Goal: Task Accomplishment & Management: Manage account settings

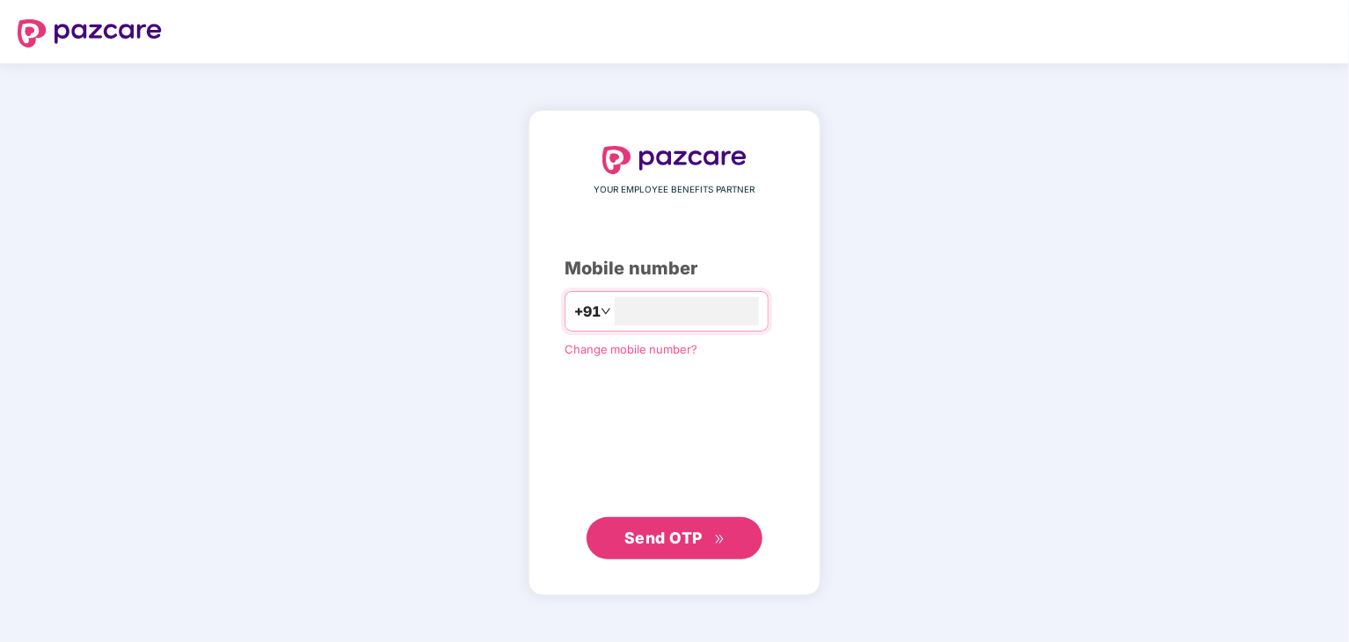
type input "**********"
click at [676, 534] on span "Send OTP" at bounding box center [664, 538] width 78 height 18
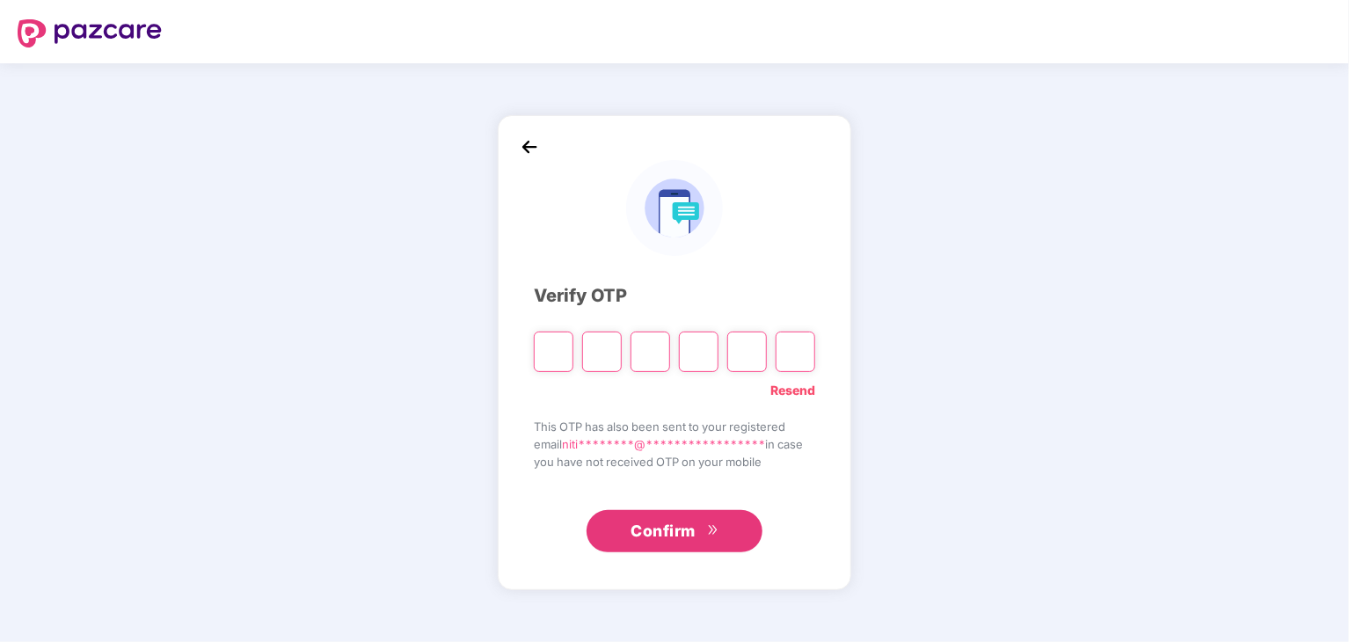
type input "*"
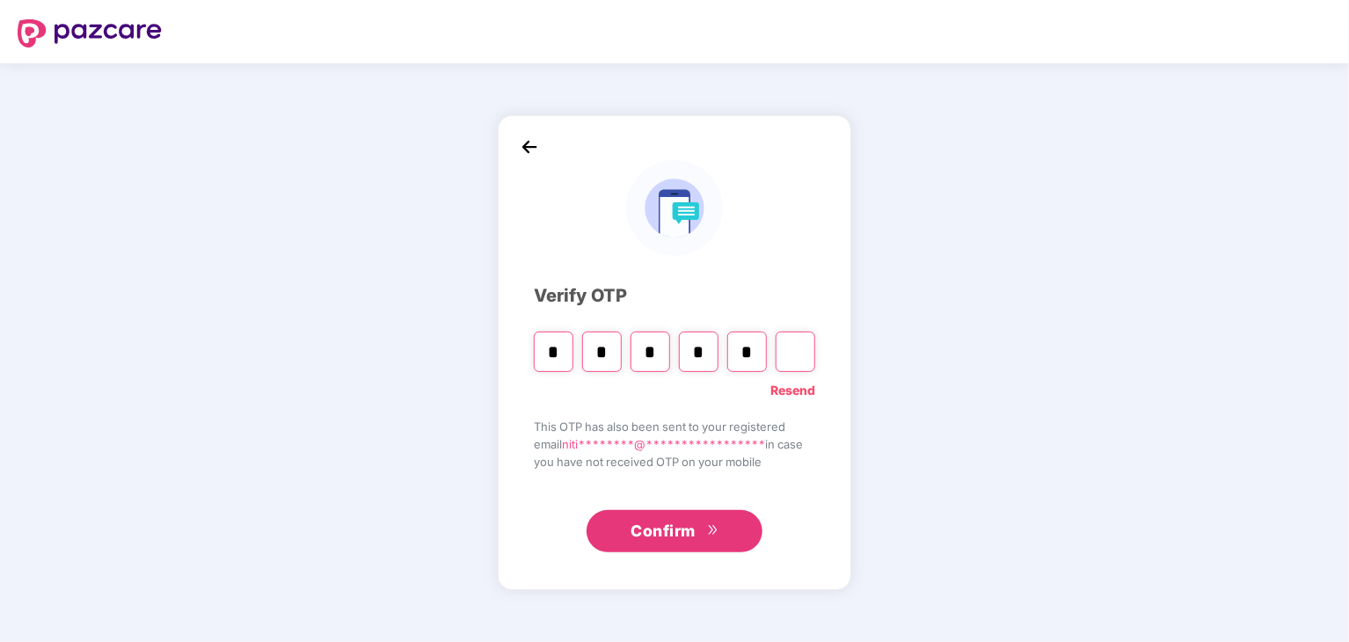
type input "*"
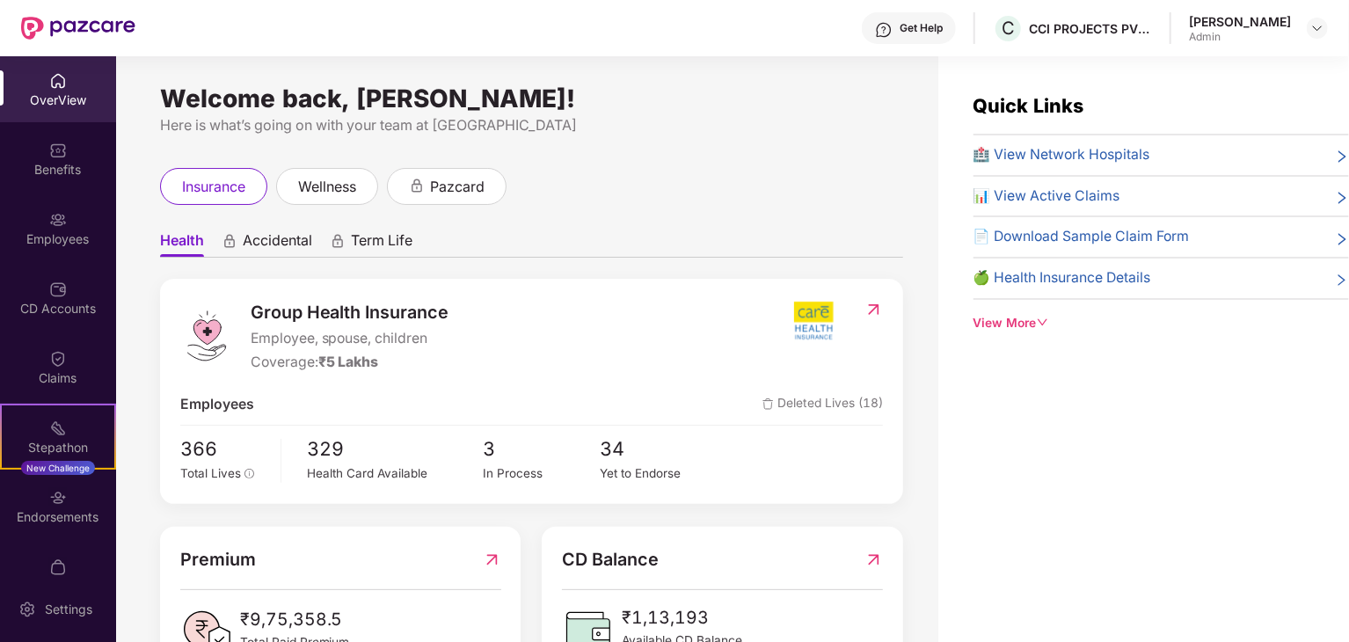
scroll to position [443, 0]
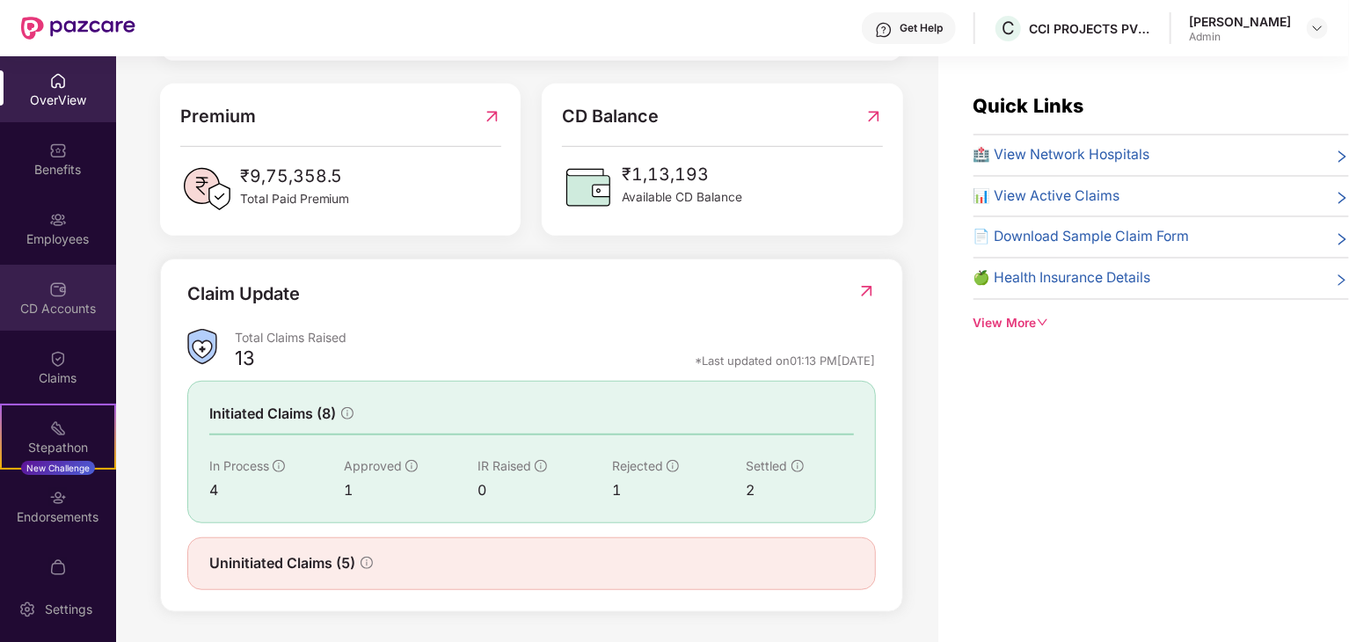
click at [64, 311] on div "CD Accounts" at bounding box center [58, 309] width 116 height 18
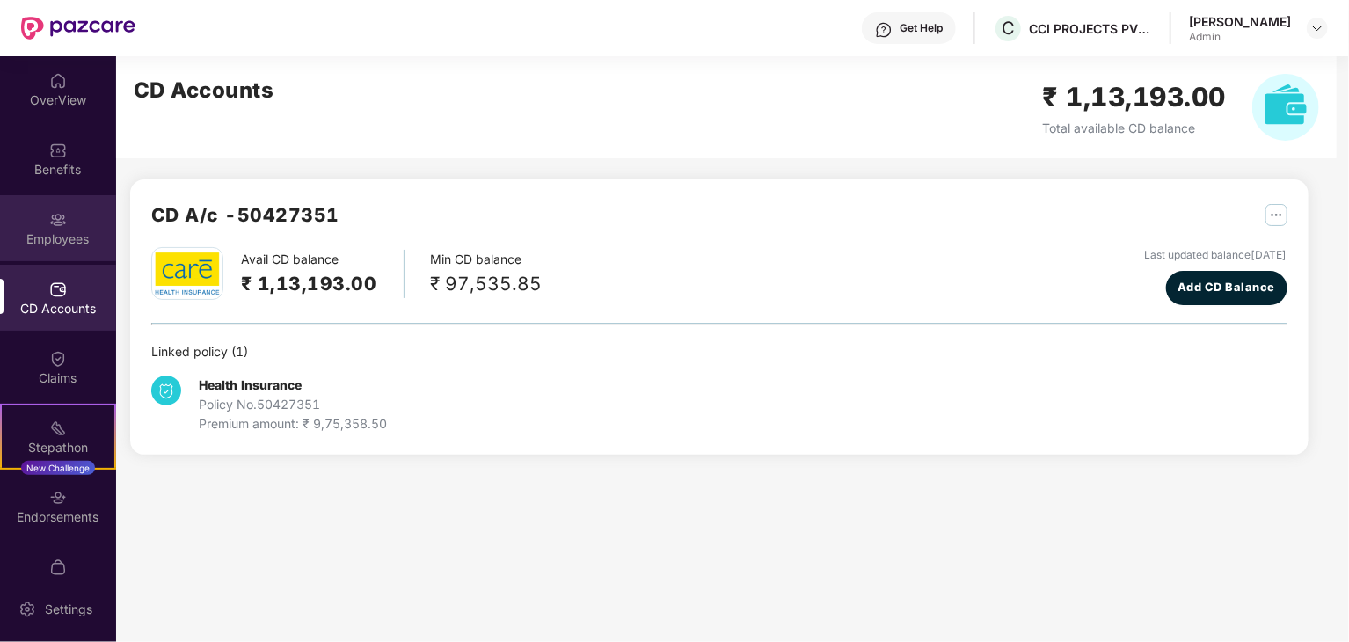
click at [47, 232] on div "Employees" at bounding box center [58, 239] width 116 height 18
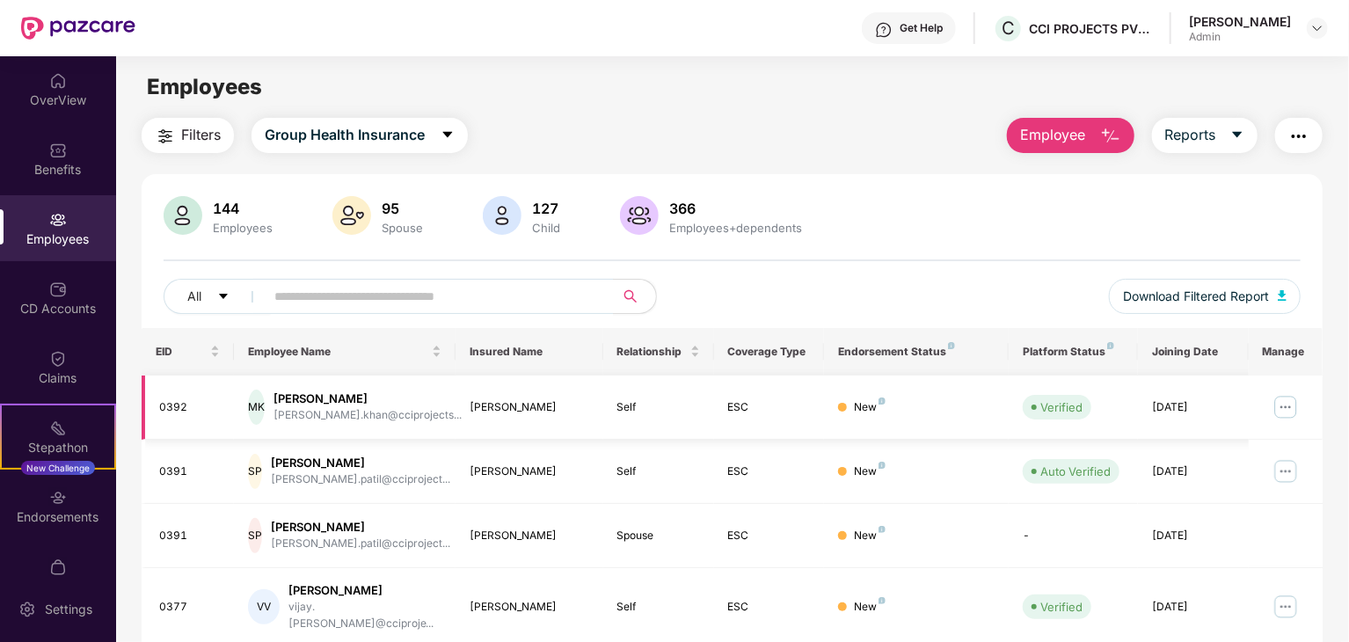
click at [1287, 413] on img at bounding box center [1286, 407] width 28 height 28
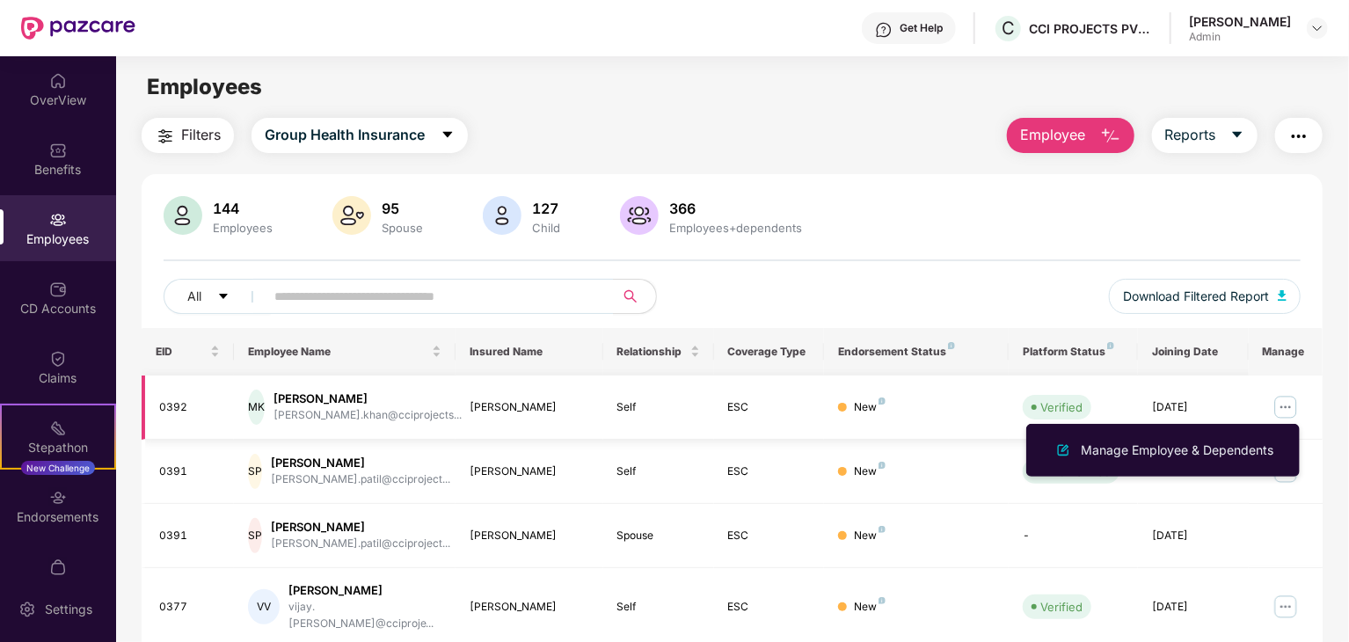
click at [1288, 409] on img at bounding box center [1286, 407] width 28 height 28
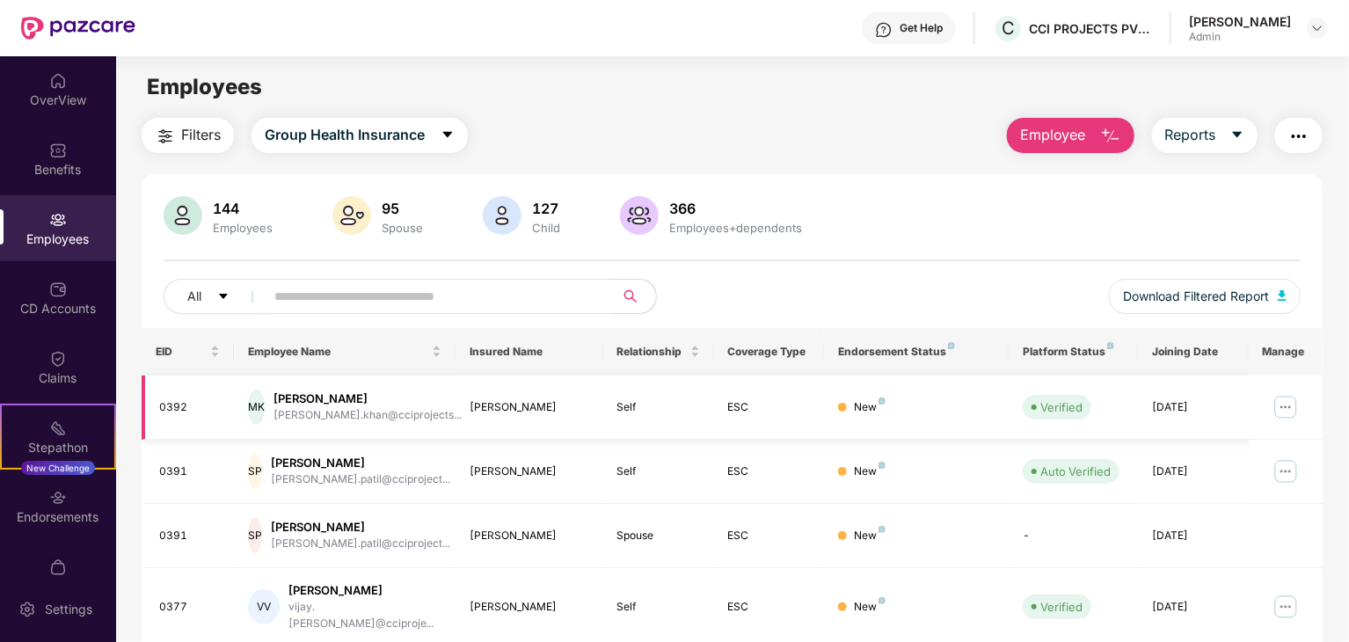
click at [1288, 406] on img at bounding box center [1286, 407] width 28 height 28
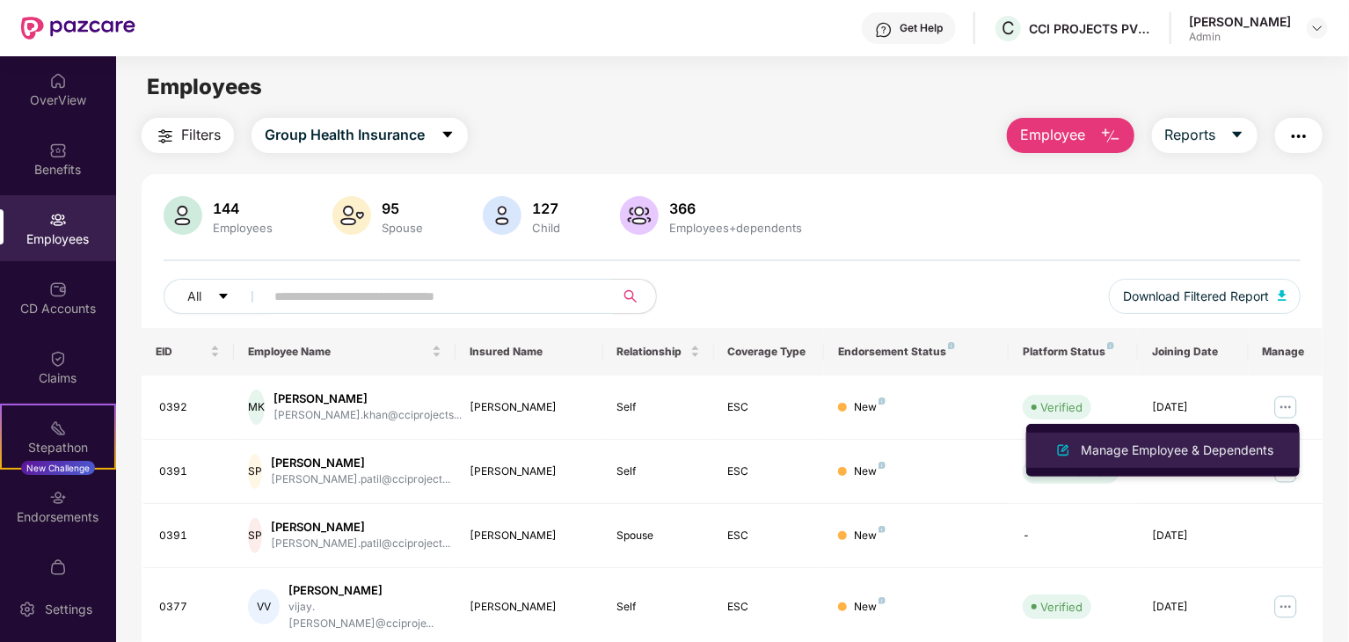
click at [1172, 457] on div "Manage Employee & Dependents" at bounding box center [1178, 450] width 200 height 19
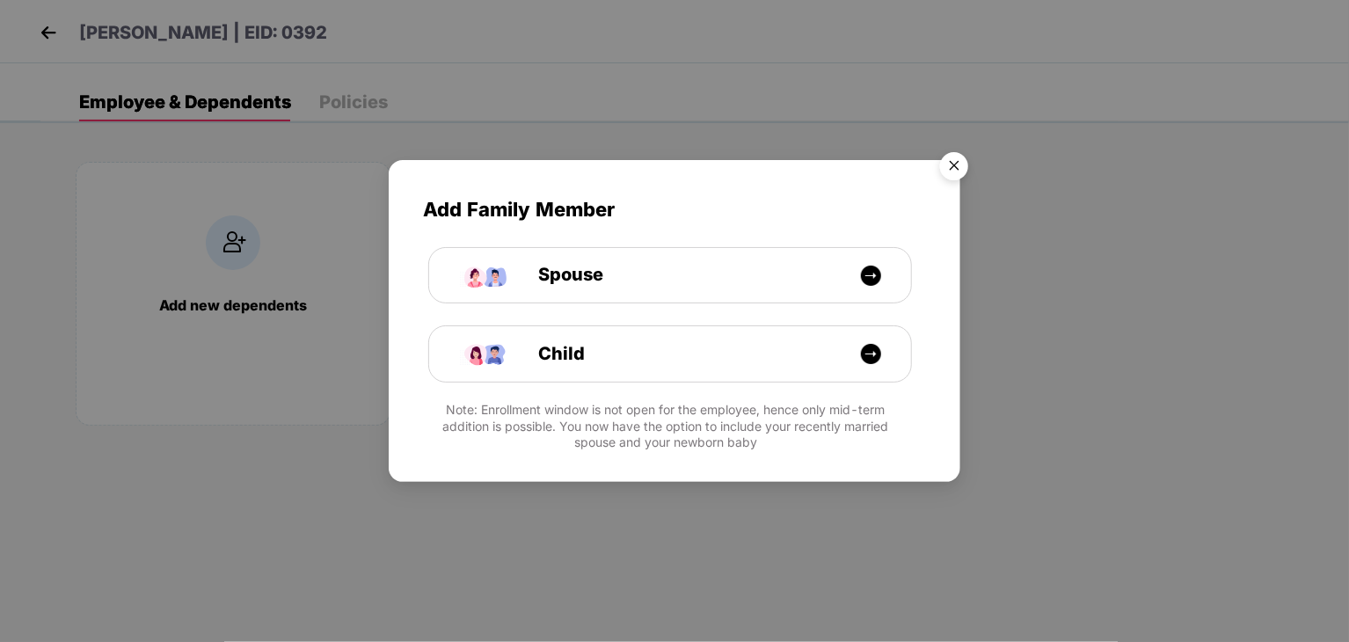
click at [957, 162] on img "Close" at bounding box center [954, 168] width 49 height 49
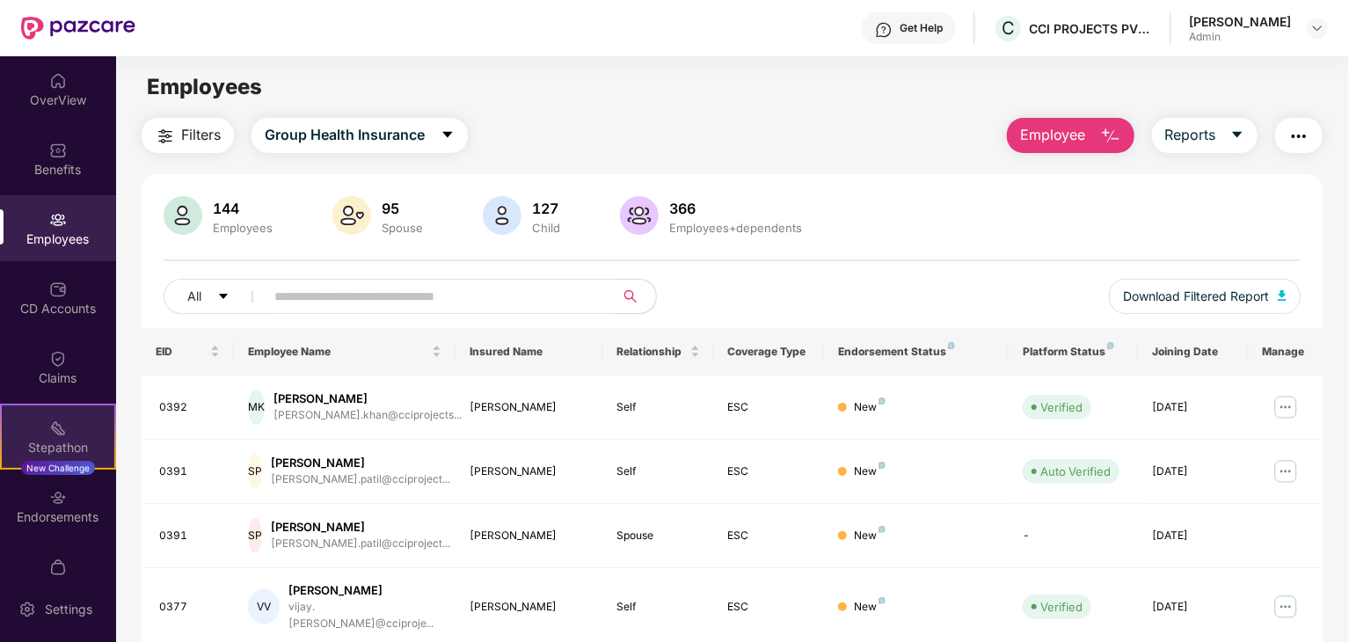
click at [59, 434] on img at bounding box center [58, 429] width 18 height 18
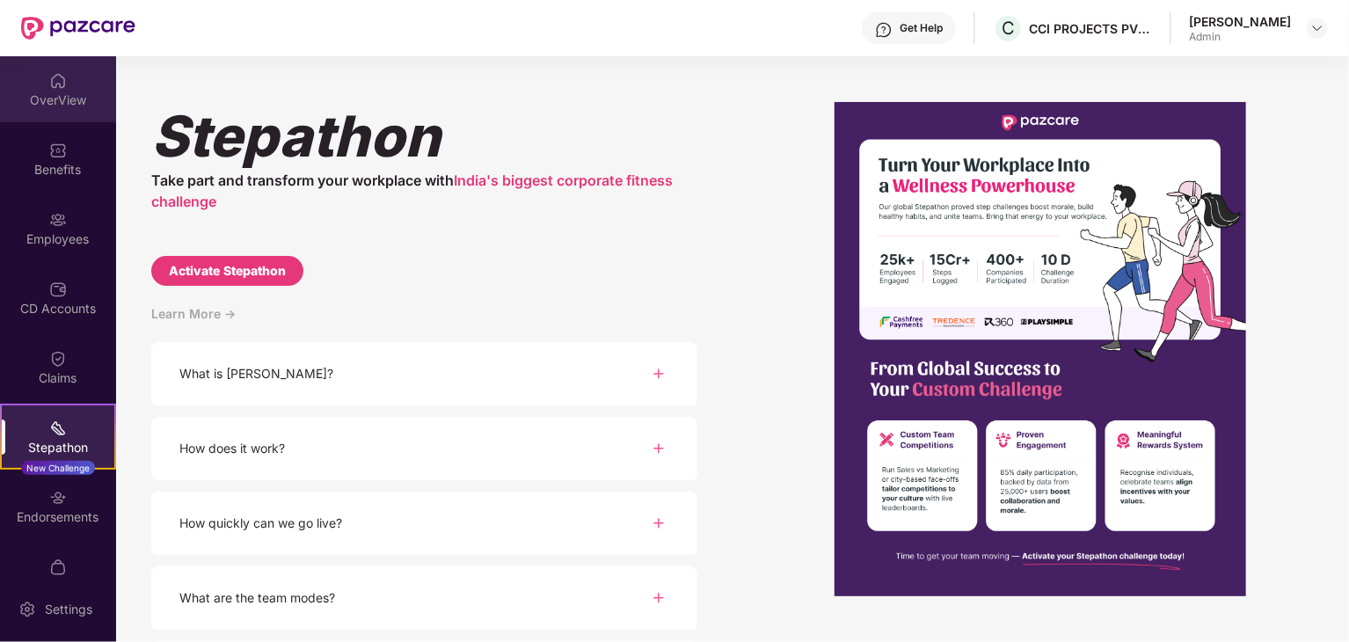
click at [49, 101] on div "OverView" at bounding box center [58, 100] width 116 height 18
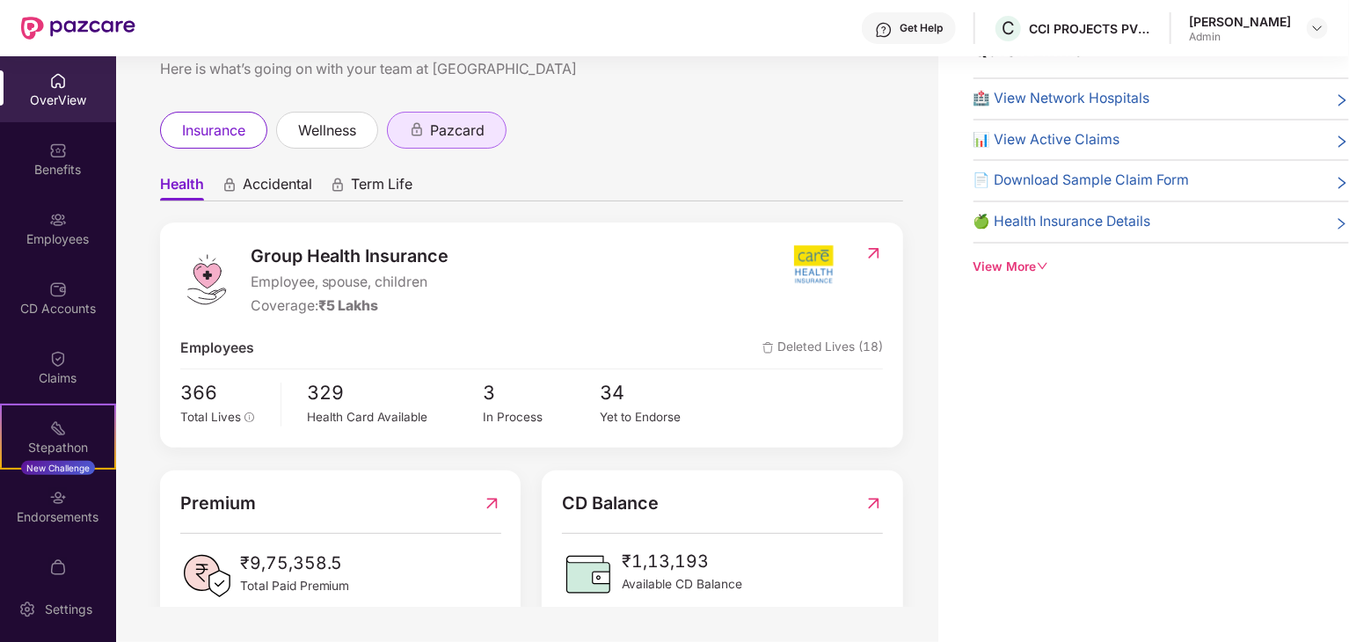
click at [433, 130] on span "pazcard" at bounding box center [457, 131] width 55 height 22
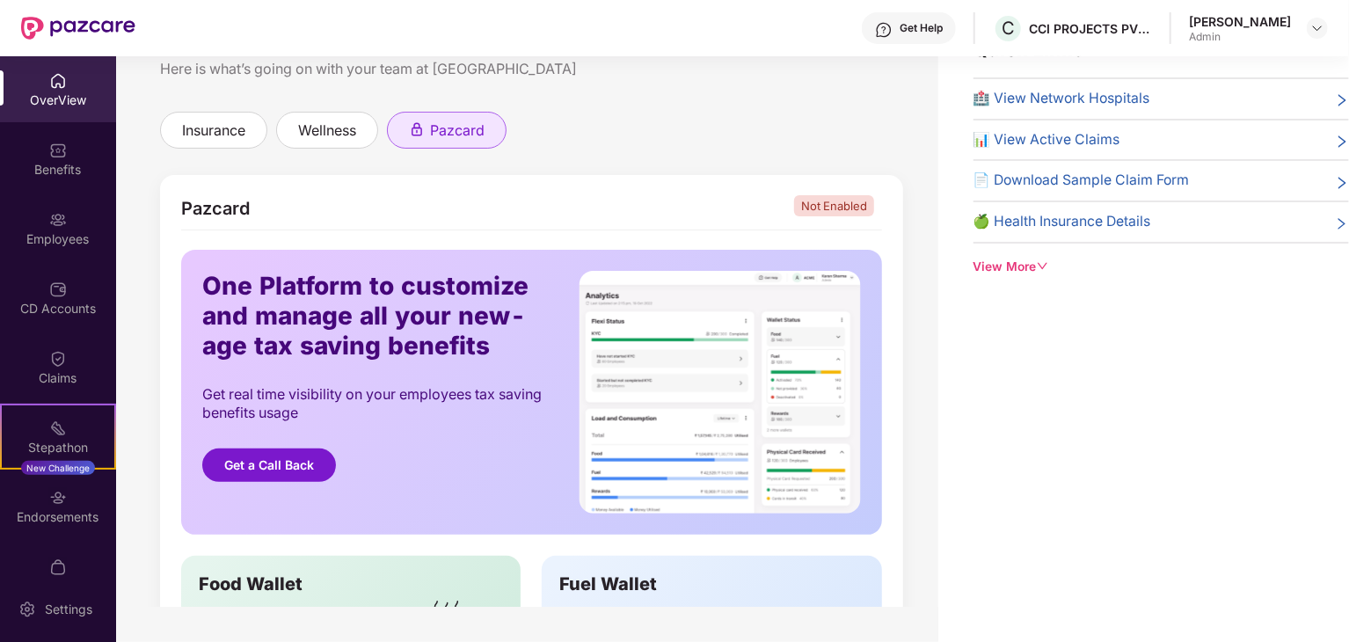
scroll to position [373, 0]
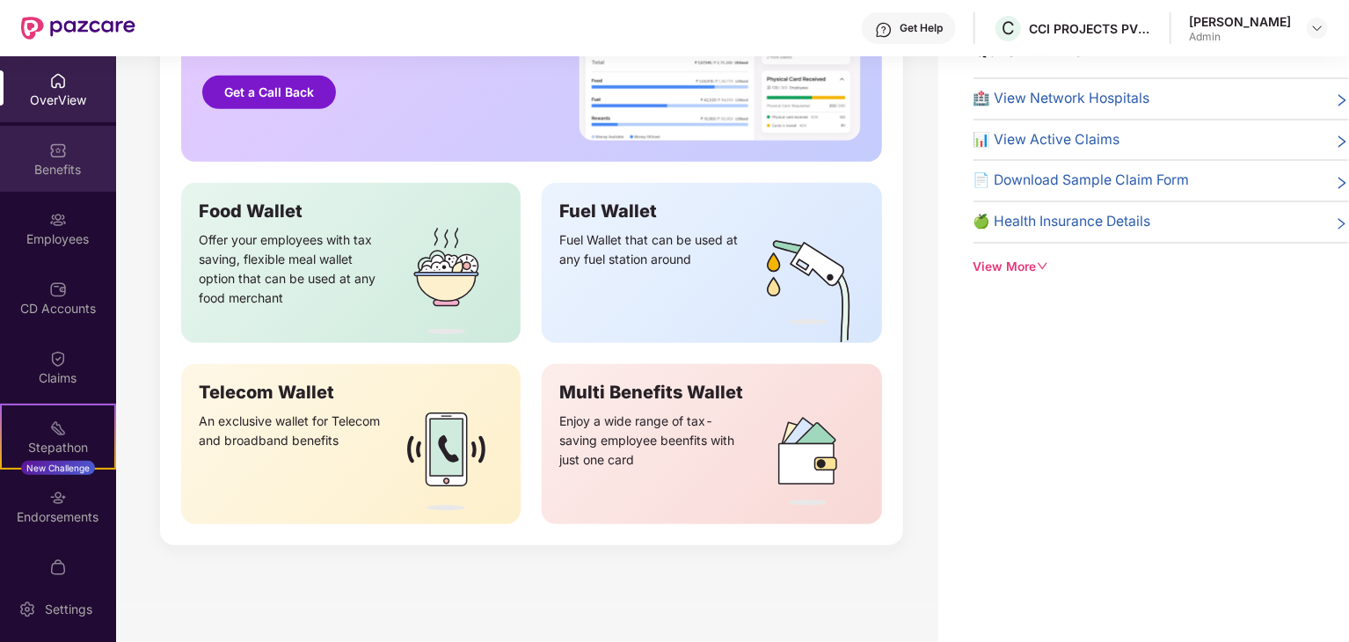
click at [60, 166] on div "Benefits" at bounding box center [58, 170] width 116 height 18
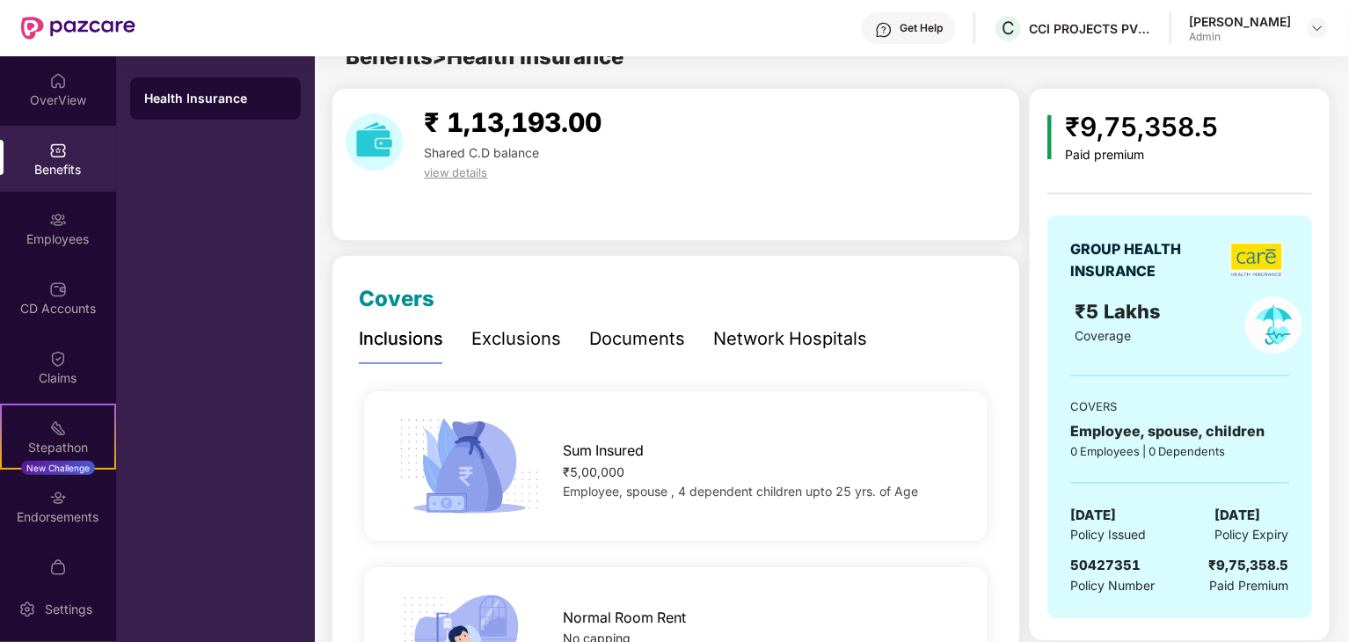
scroll to position [56, 0]
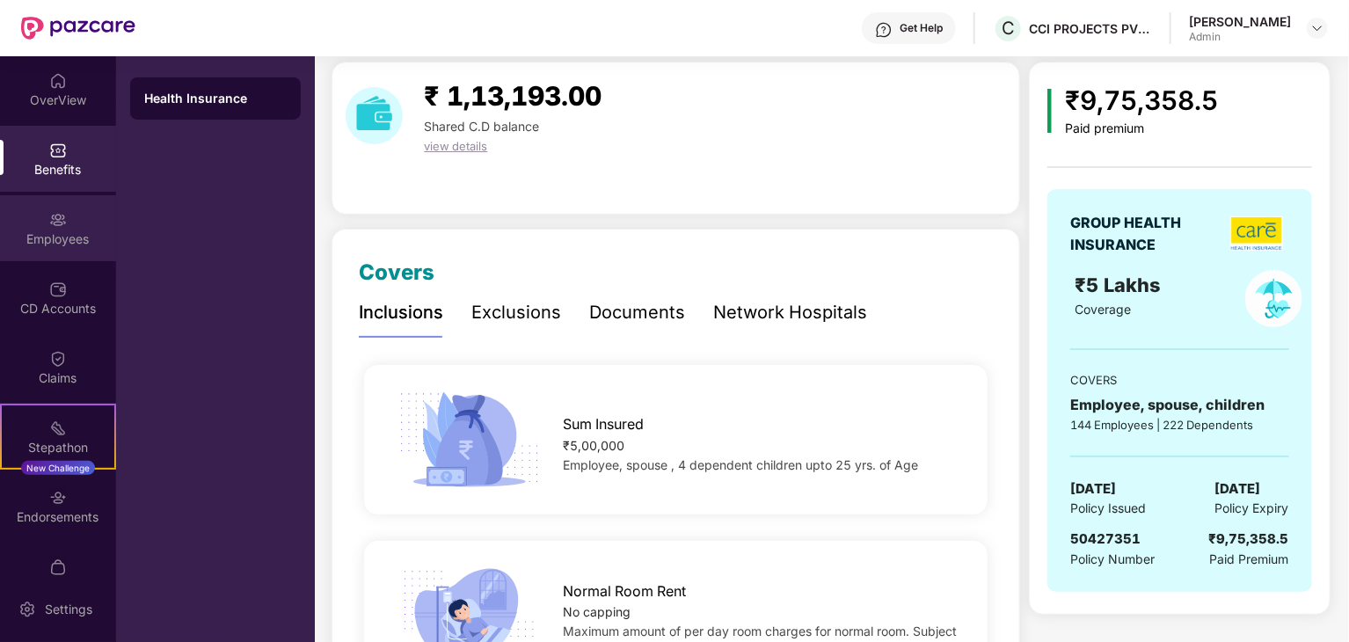
click at [60, 237] on div "Employees" at bounding box center [58, 239] width 116 height 18
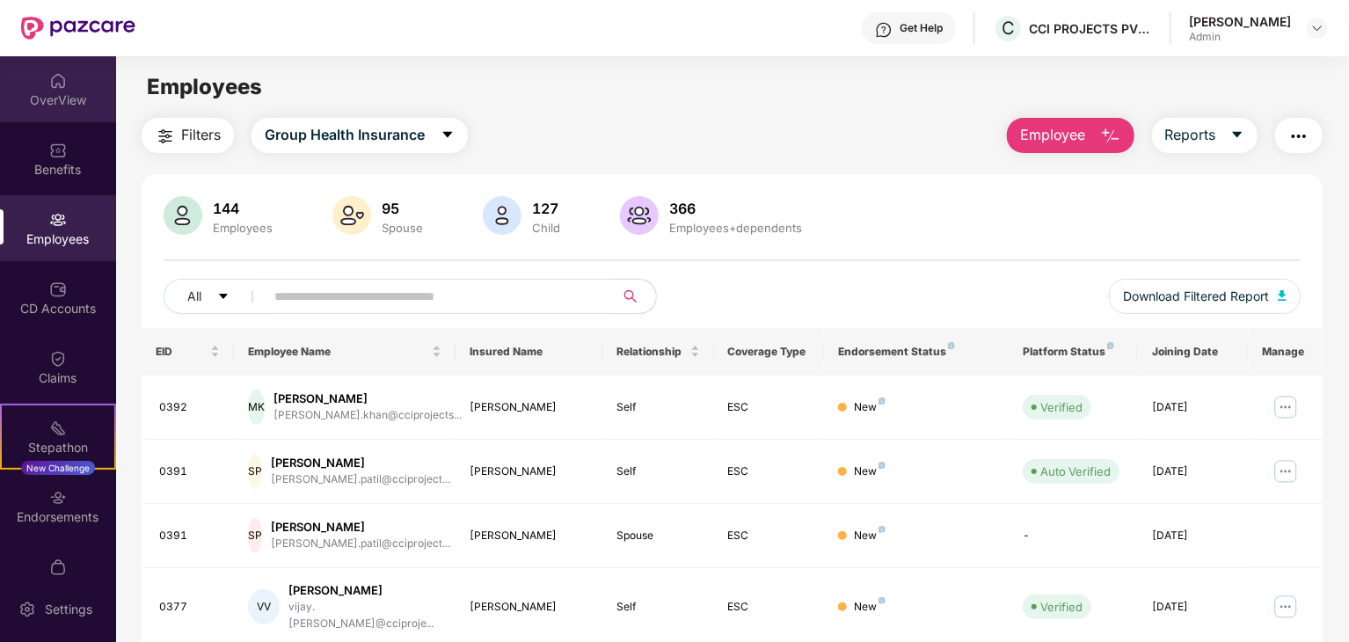
click at [60, 96] on div "OverView" at bounding box center [58, 100] width 116 height 18
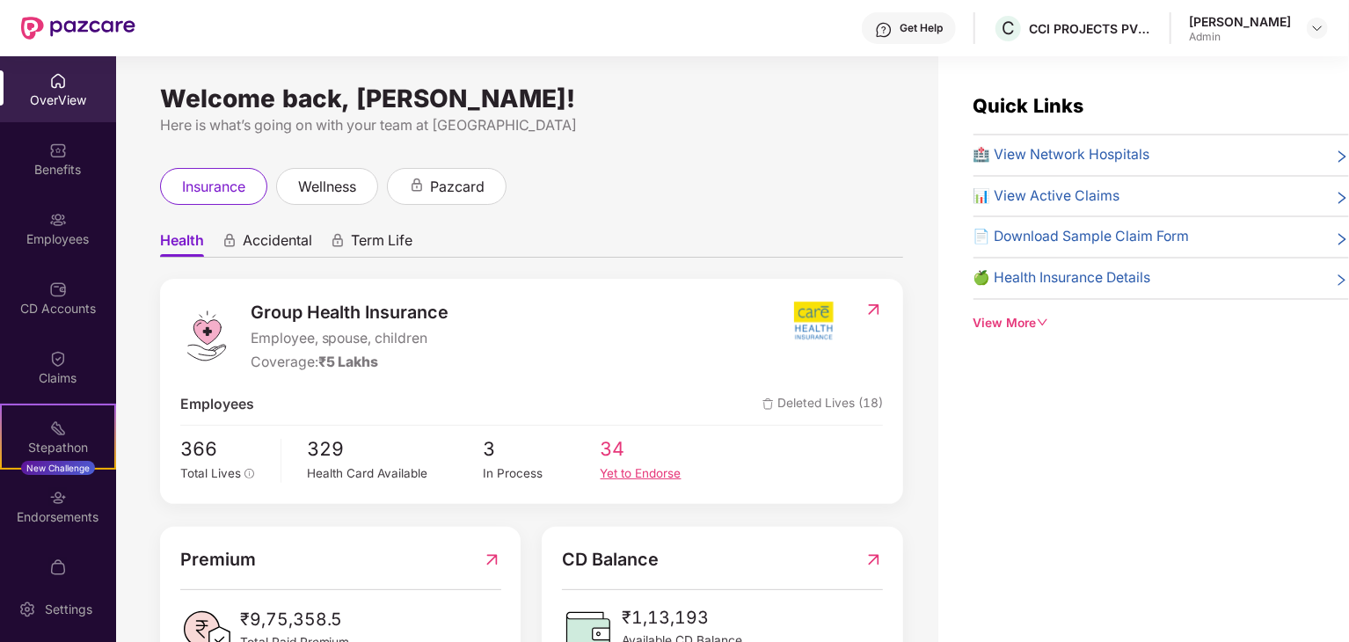
click at [616, 448] on span "34" at bounding box center [659, 450] width 117 height 30
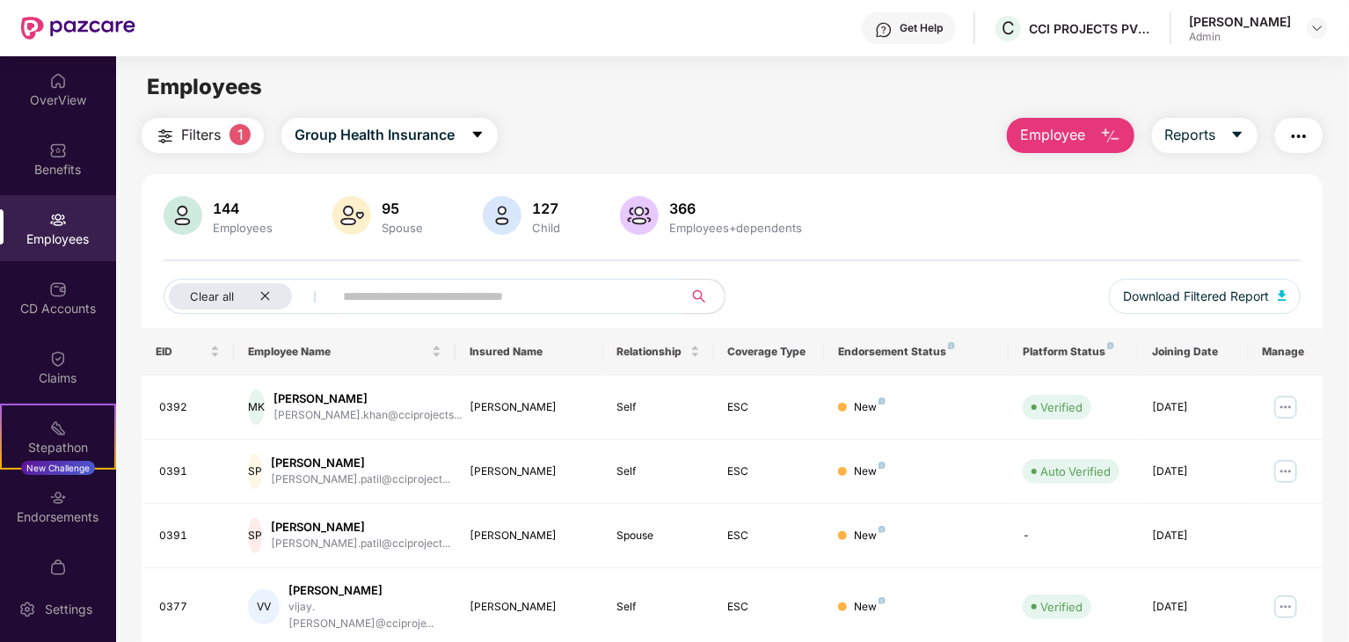
scroll to position [436, 0]
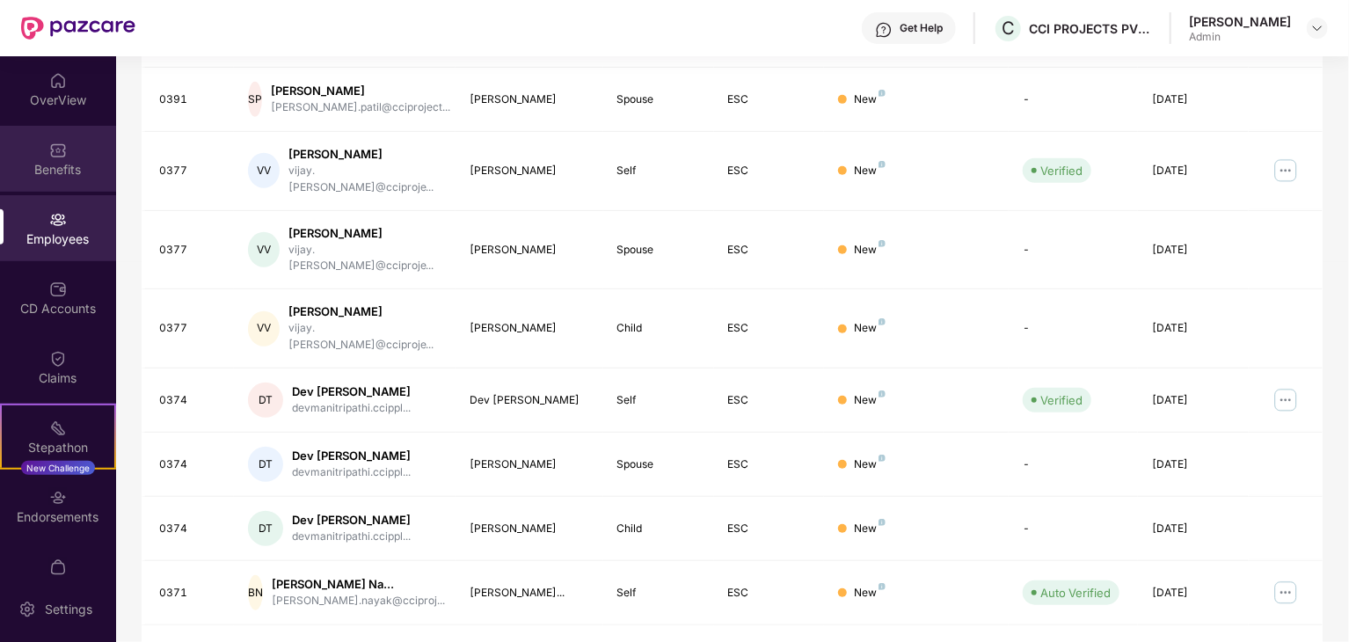
click at [56, 147] on img at bounding box center [58, 151] width 18 height 18
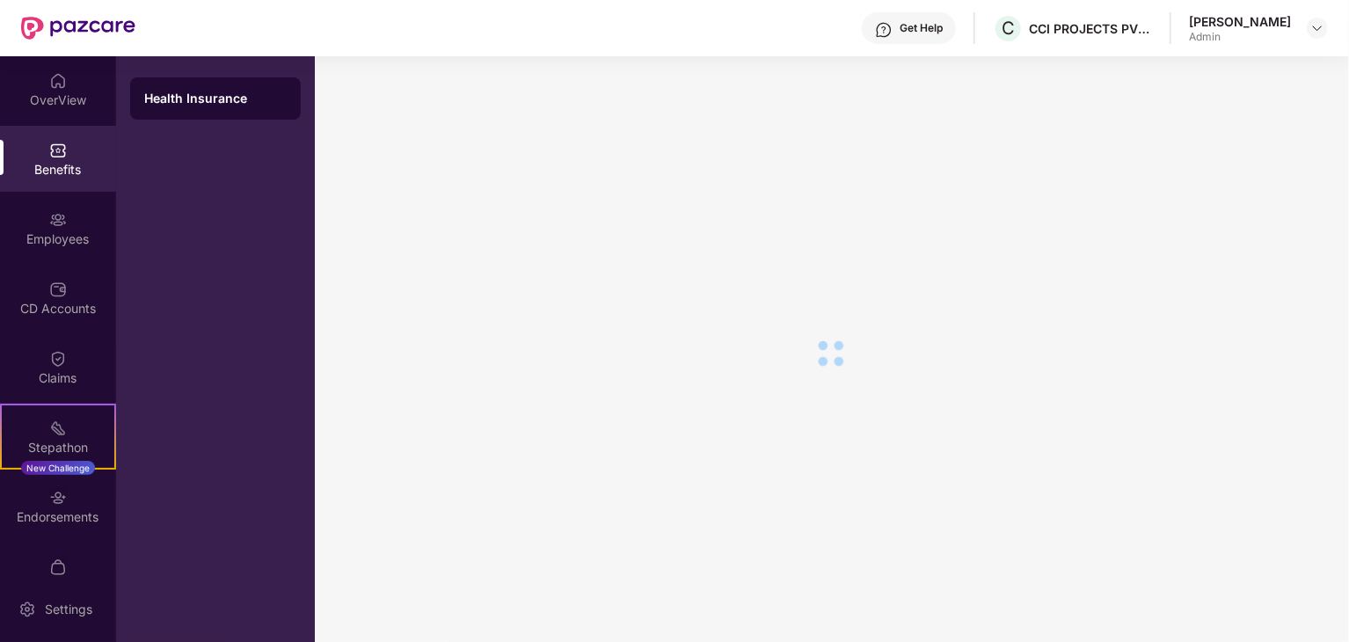
scroll to position [0, 0]
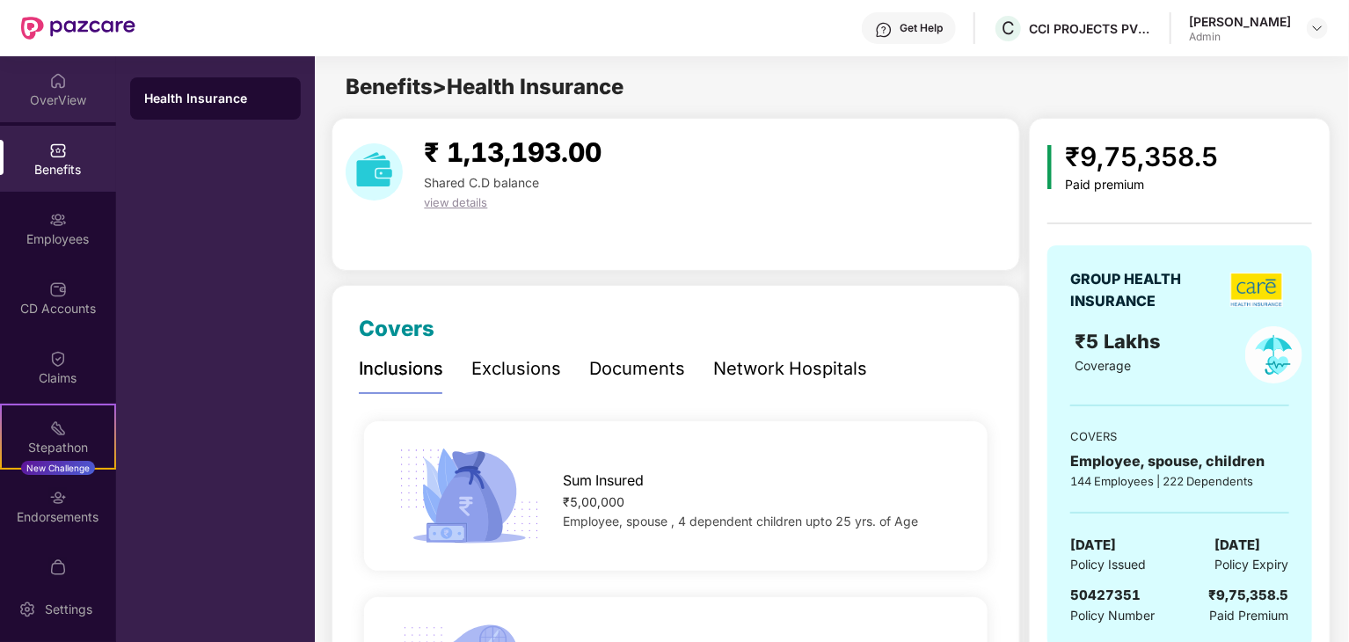
click at [73, 95] on div "OverView" at bounding box center [58, 100] width 116 height 18
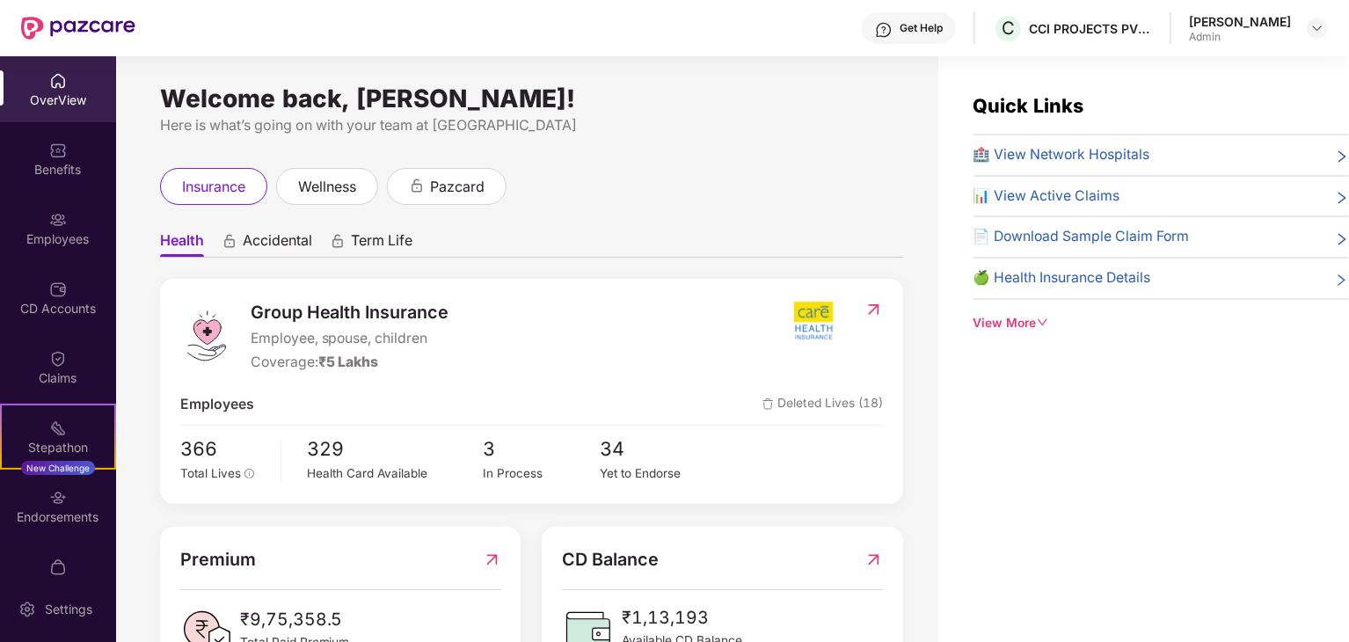
scroll to position [443, 0]
